Goal: Information Seeking & Learning: Learn about a topic

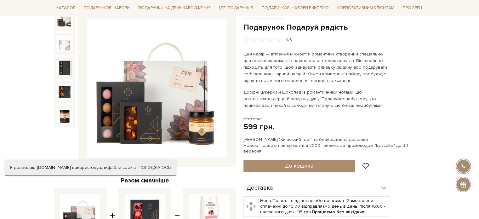
scroll to position [115, 0]
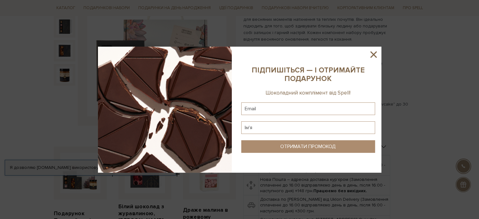
click at [373, 52] on icon at bounding box center [373, 54] width 11 height 11
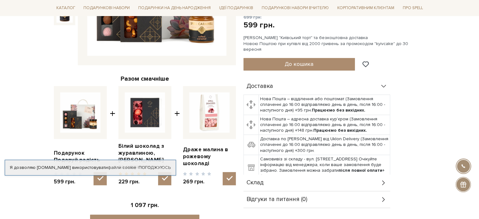
scroll to position [218, 0]
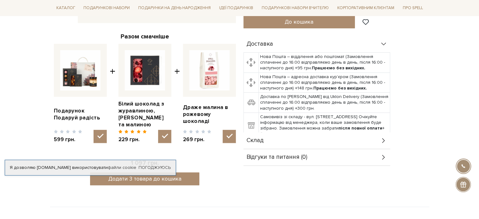
click at [80, 71] on img at bounding box center [80, 70] width 40 height 40
click at [94, 130] on input "checkbox" at bounding box center [100, 136] width 13 height 13
checkbox input "false"
click at [54, 111] on link "Подарунок Подаруй радість" at bounding box center [80, 114] width 53 height 14
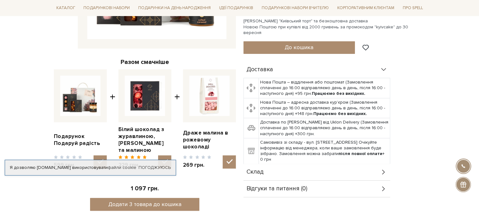
scroll to position [6, 0]
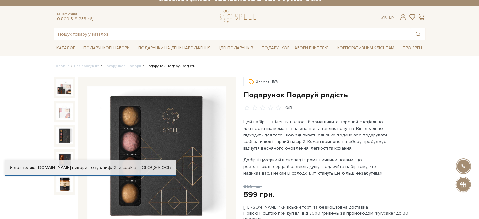
click at [69, 131] on img at bounding box center [64, 135] width 16 height 16
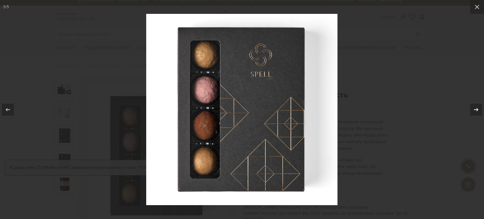
click at [479, 115] on div at bounding box center [476, 110] width 12 height 12
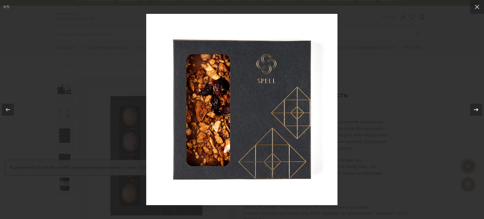
click at [479, 113] on div at bounding box center [476, 110] width 12 height 12
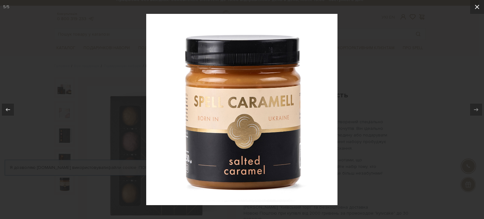
click at [477, 7] on icon at bounding box center [477, 7] width 4 height 4
